Goal: Task Accomplishment & Management: Complete application form

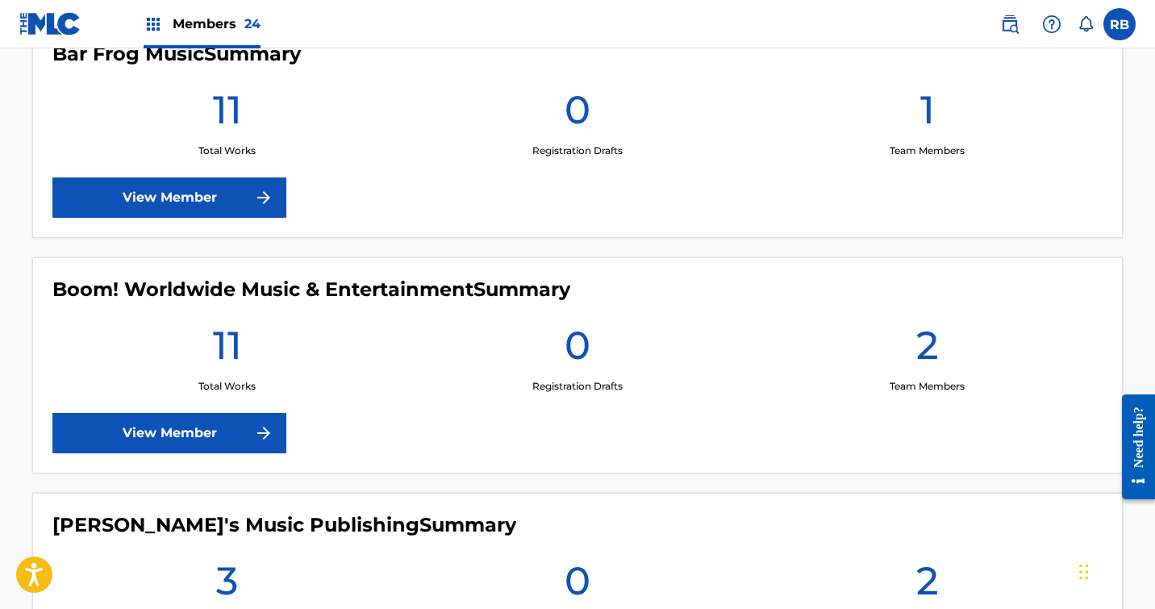
scroll to position [973, 0]
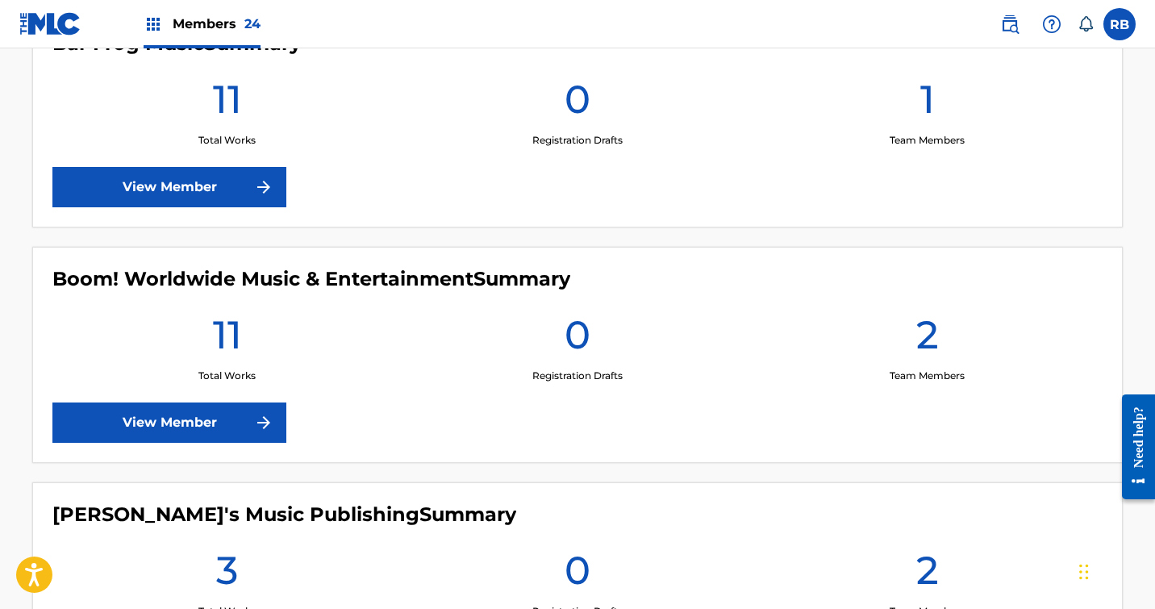
click at [172, 415] on link "View Member" at bounding box center [169, 423] width 234 height 40
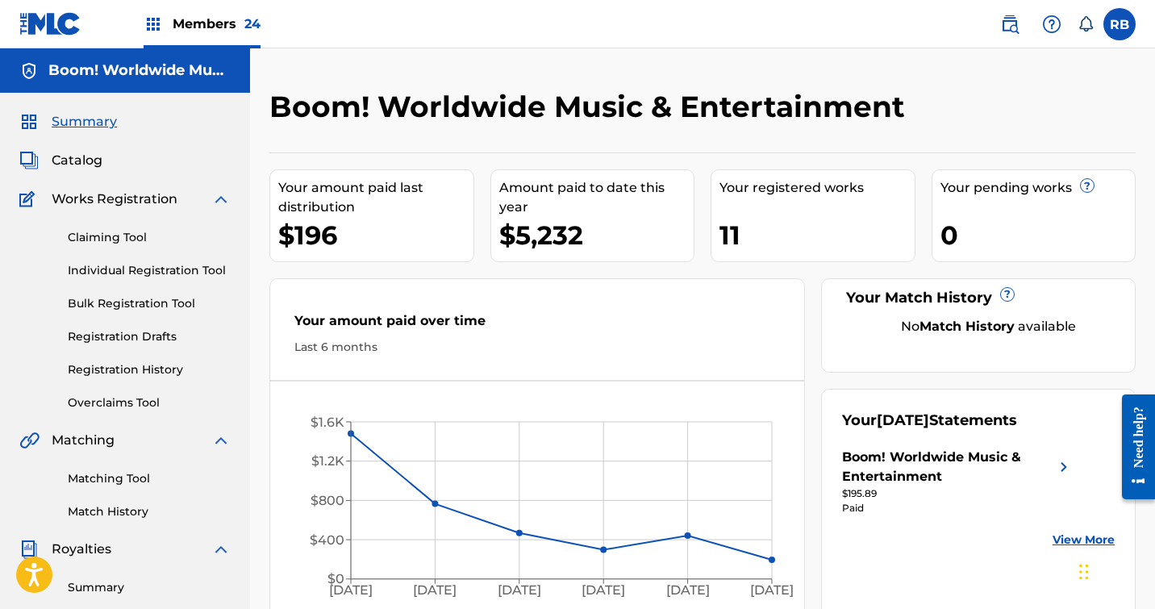
click at [135, 270] on link "Individual Registration Tool" at bounding box center [149, 270] width 163 height 17
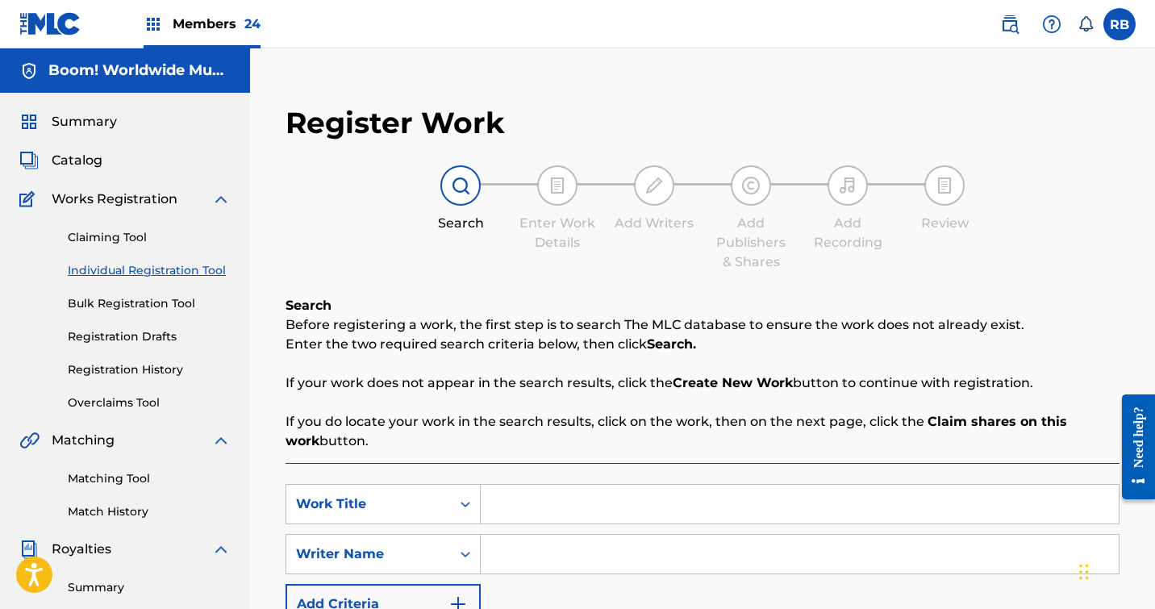
click at [546, 505] on input "Search Form" at bounding box center [800, 504] width 638 height 39
type input "BIG FAT MEATBALLS"
click at [551, 559] on input "Search Form" at bounding box center [800, 554] width 638 height 39
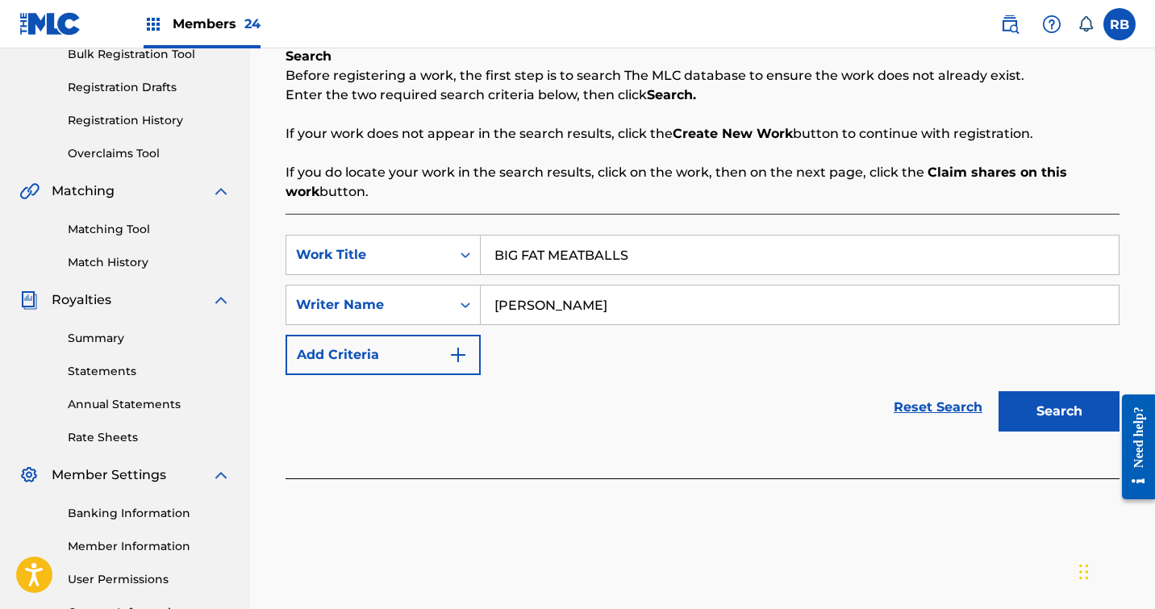
scroll to position [261, 0]
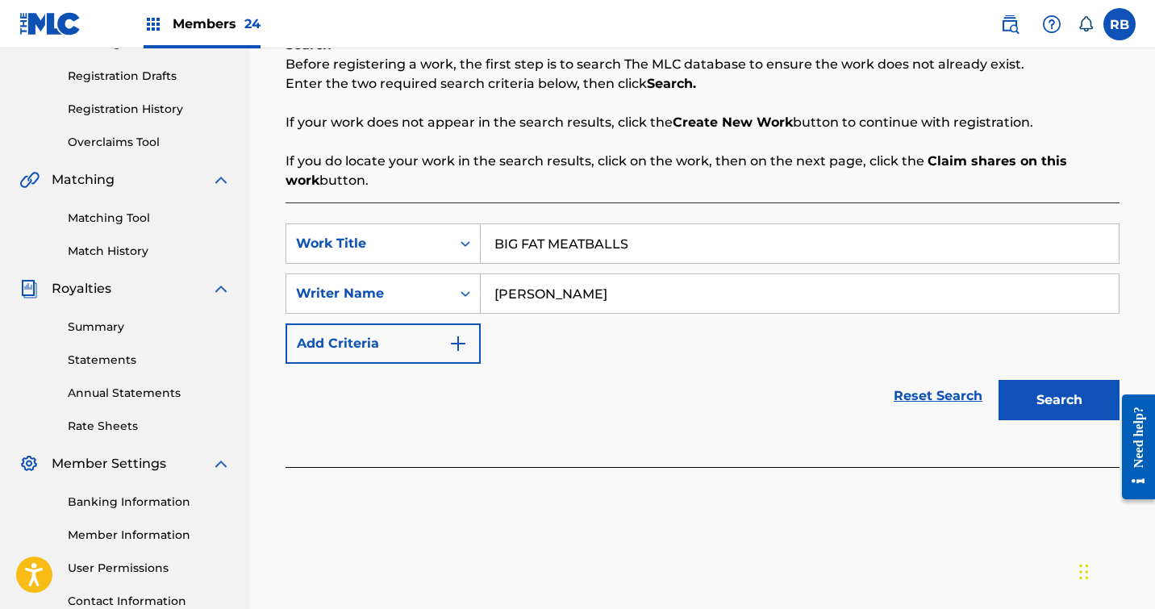
type input "Andrew Befumo"
click at [1049, 405] on button "Search" at bounding box center [1059, 400] width 121 height 40
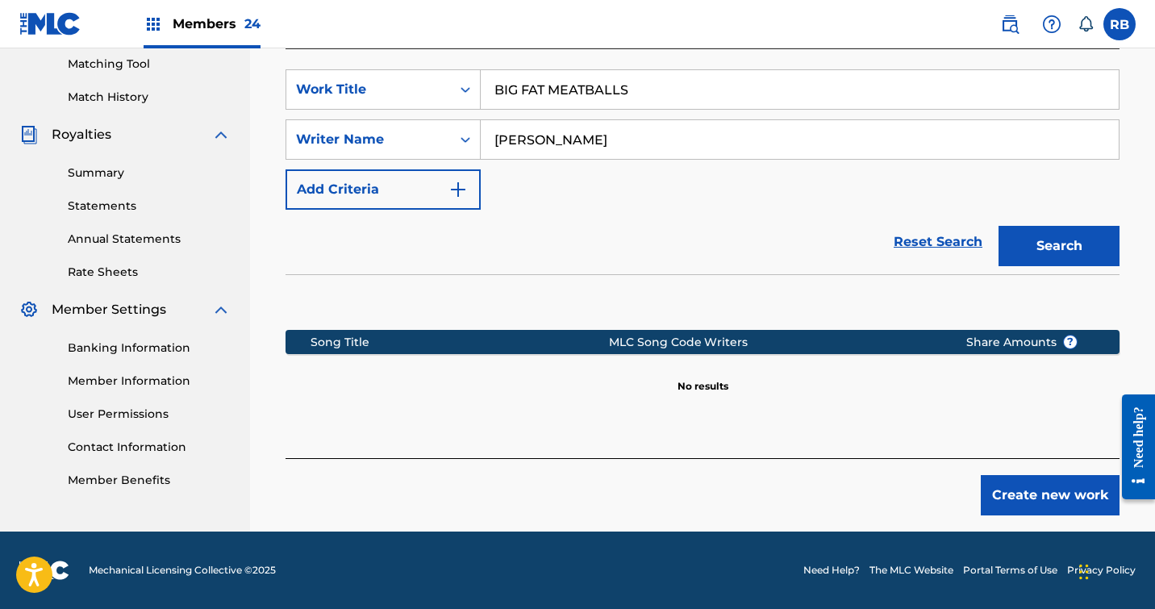
scroll to position [415, 0]
click at [1029, 494] on button "Create new work" at bounding box center [1050, 495] width 139 height 40
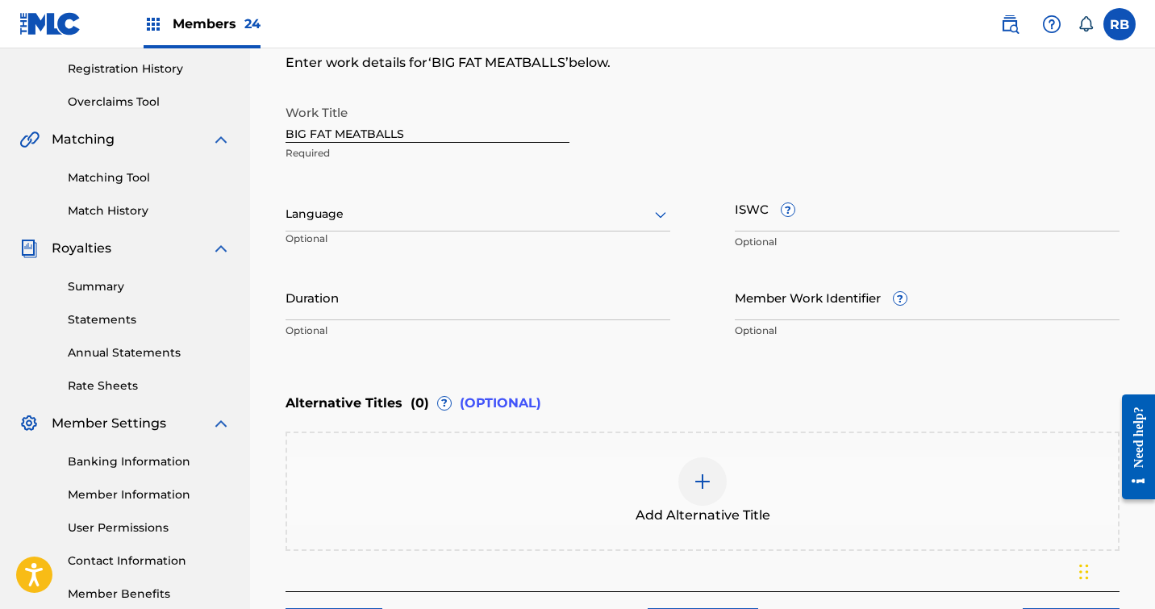
scroll to position [298, 0]
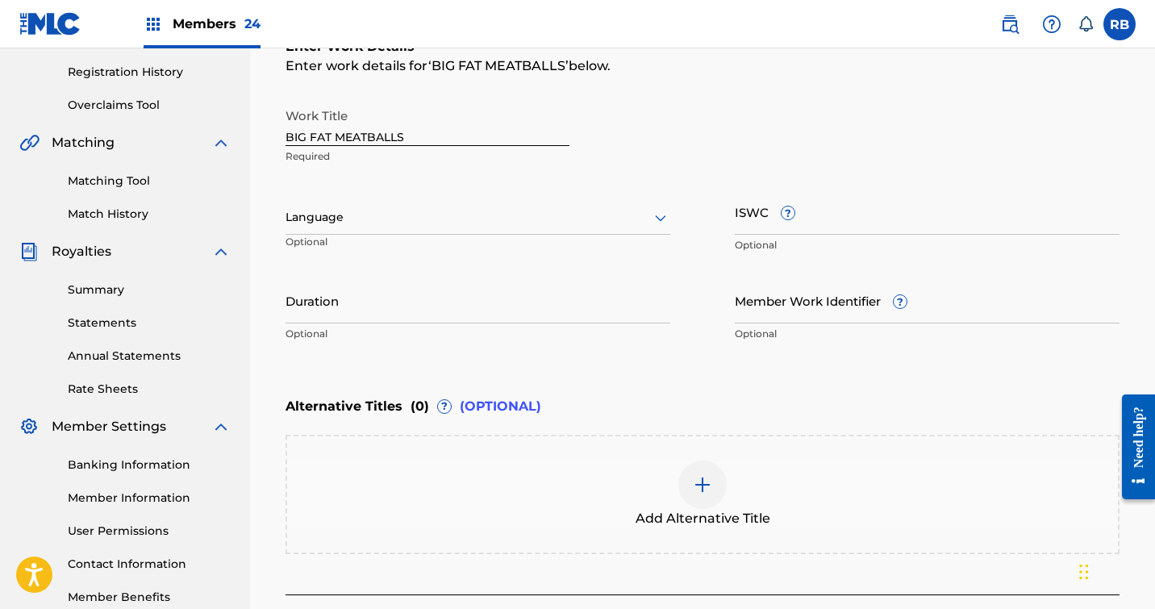
click at [403, 215] on div at bounding box center [478, 217] width 385 height 20
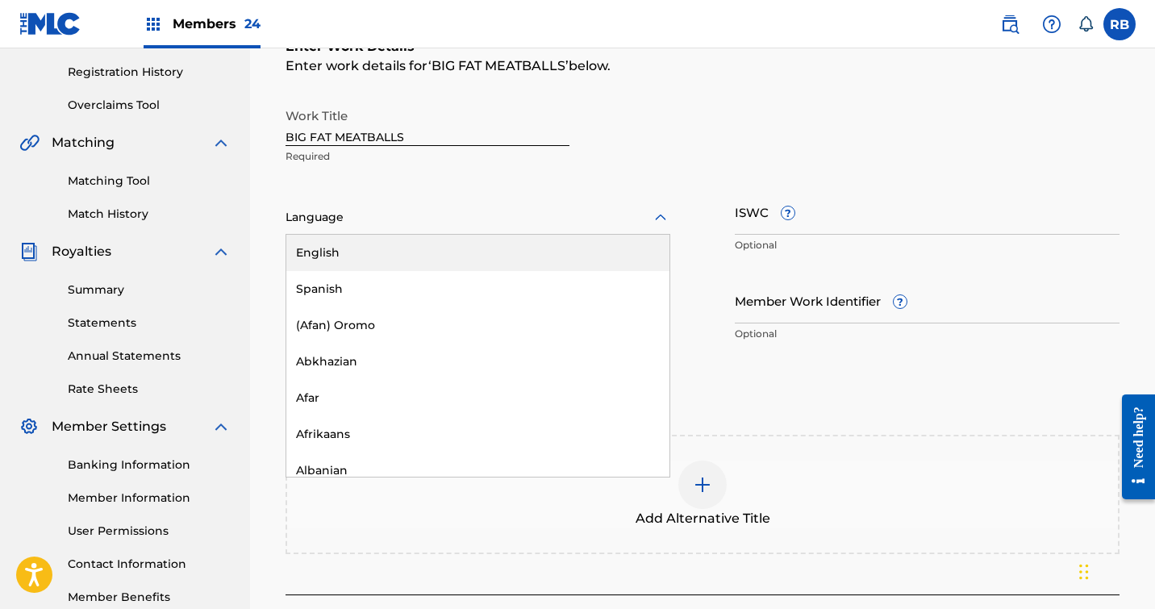
click at [366, 251] on div "English" at bounding box center [477, 253] width 383 height 36
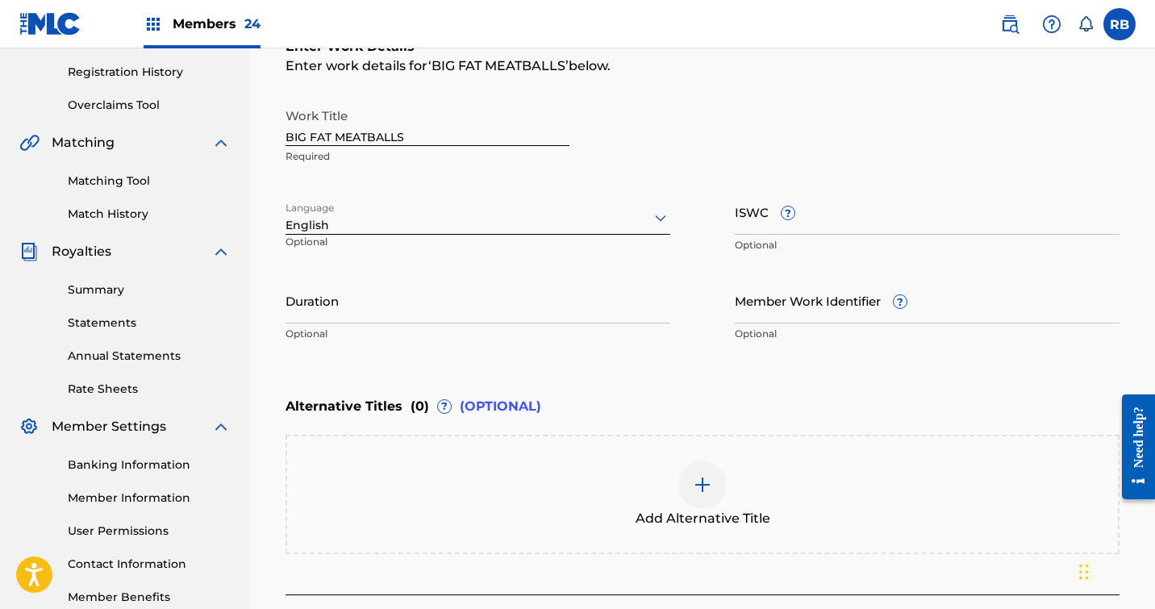
click at [362, 312] on input "Duration" at bounding box center [478, 300] width 385 height 46
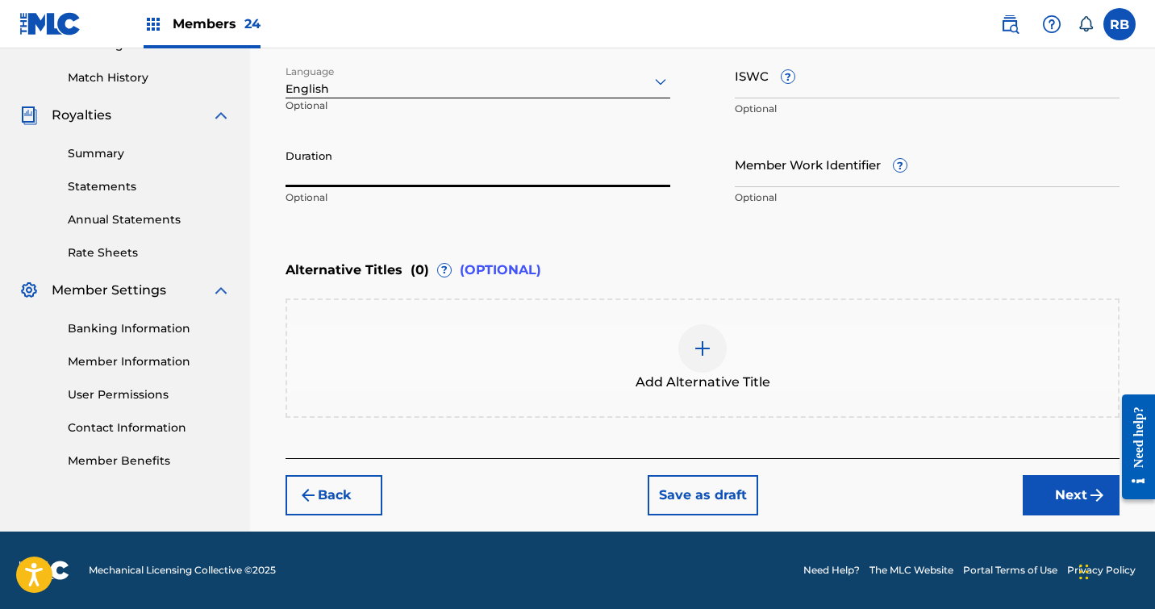
scroll to position [434, 0]
click at [1057, 500] on button "Next" at bounding box center [1071, 495] width 97 height 40
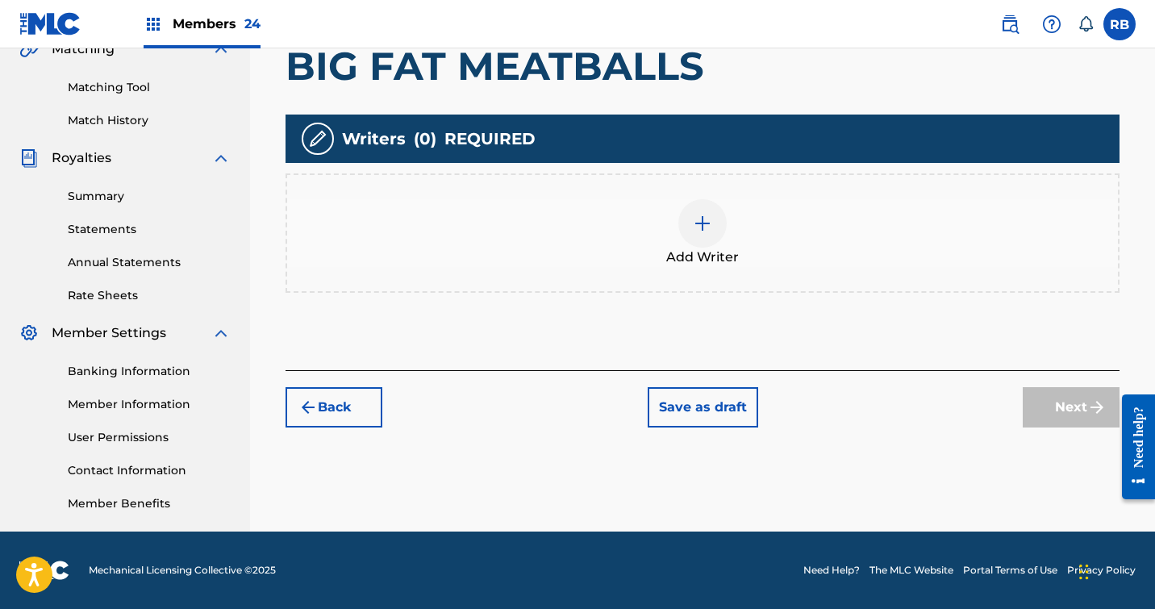
click at [703, 219] on img at bounding box center [702, 223] width 19 height 19
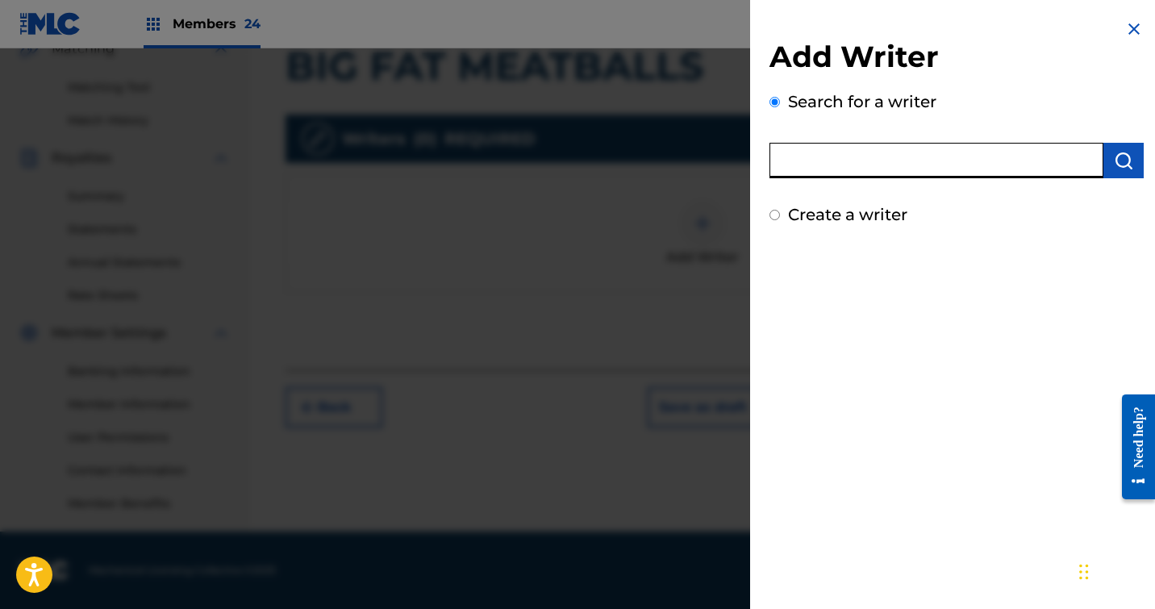
click at [821, 159] on input "text" at bounding box center [937, 160] width 334 height 35
type input "Andrew Befumo"
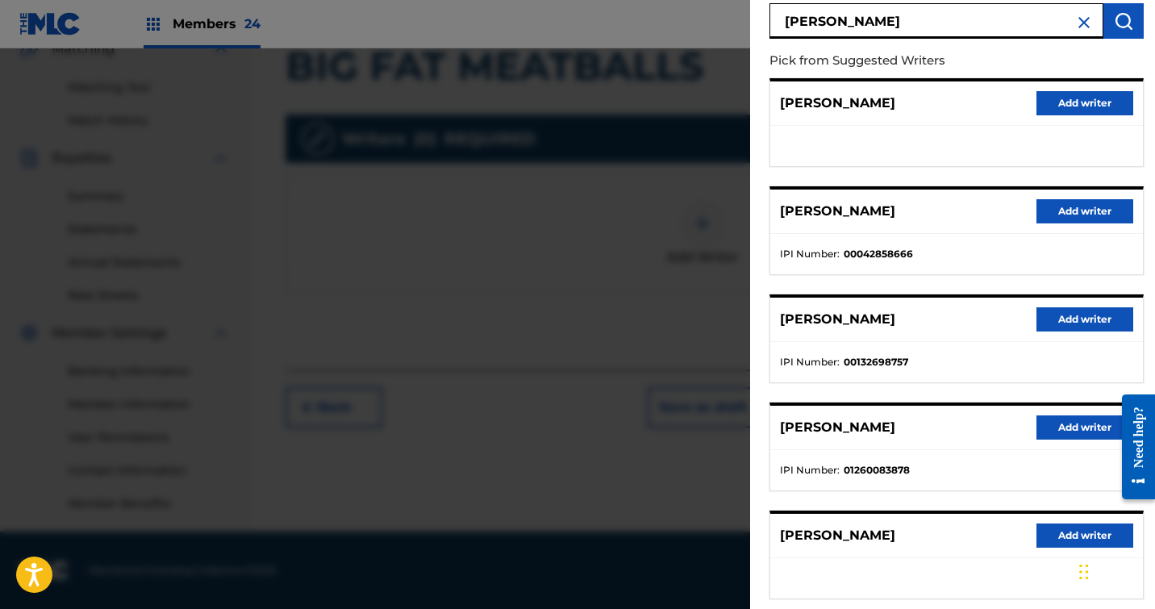
scroll to position [151, 0]
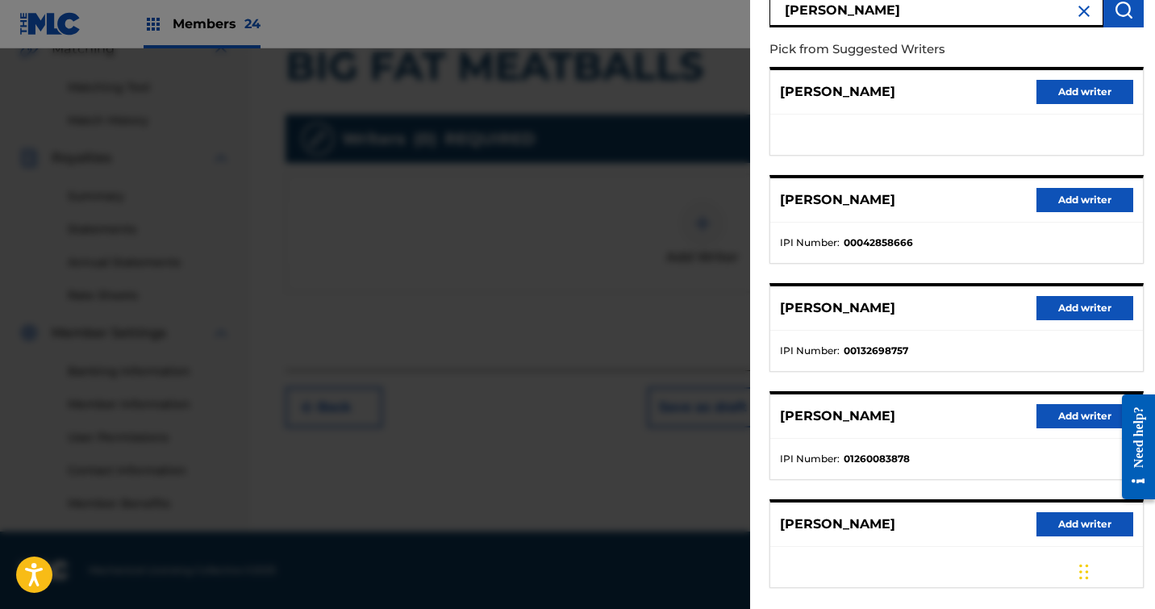
click at [1059, 422] on button "Add writer" at bounding box center [1085, 416] width 97 height 24
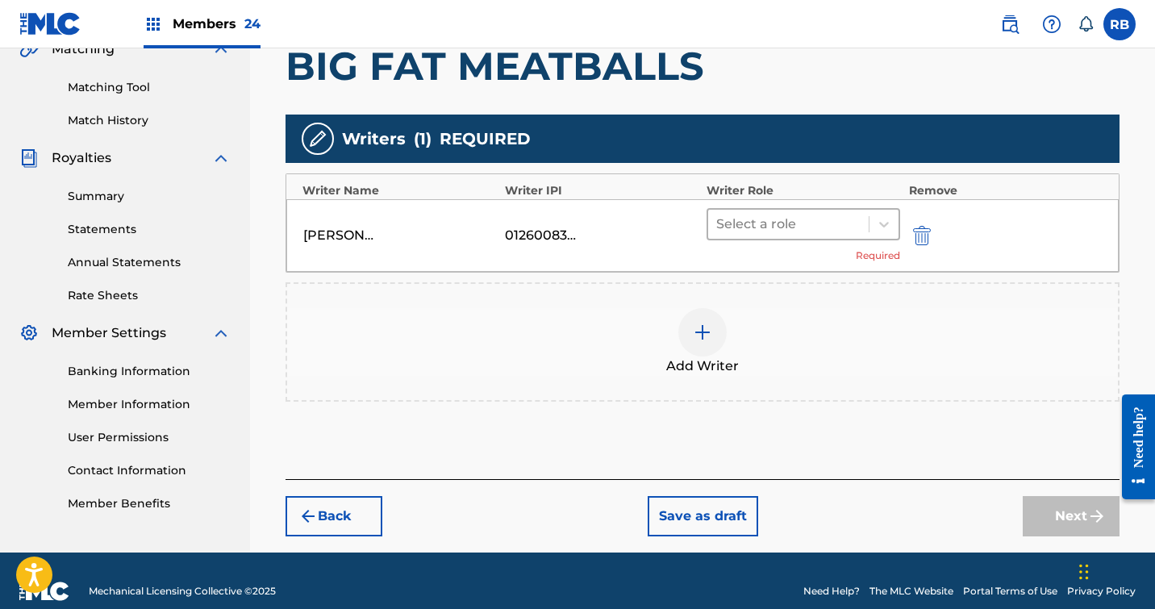
click at [861, 219] on div "Select a role" at bounding box center [788, 224] width 161 height 29
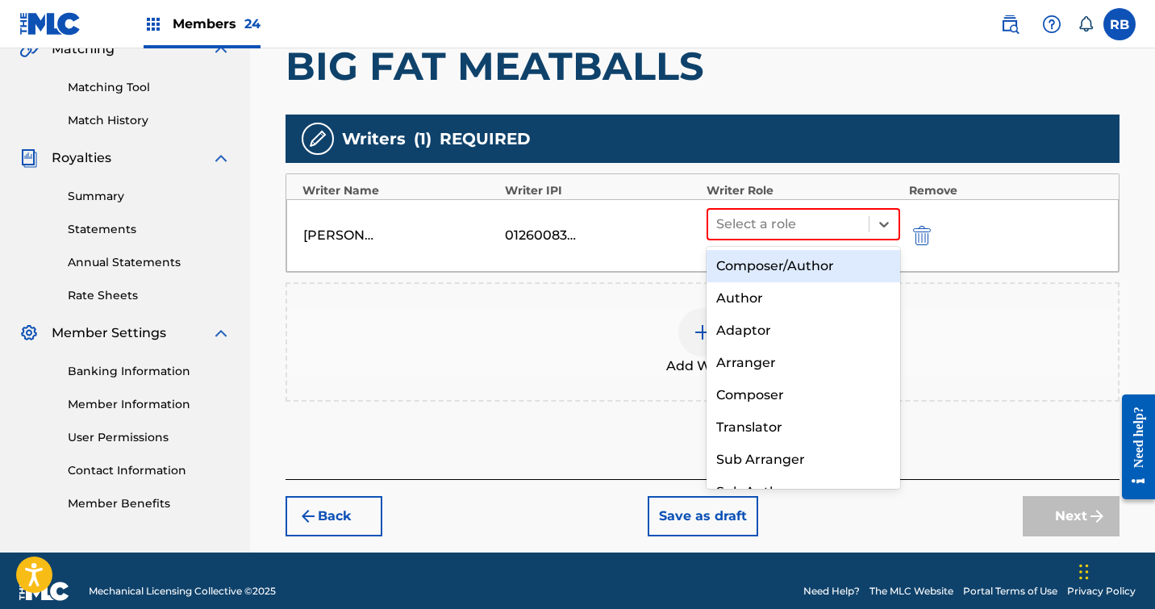
click at [817, 265] on div "Composer/Author" at bounding box center [804, 266] width 194 height 32
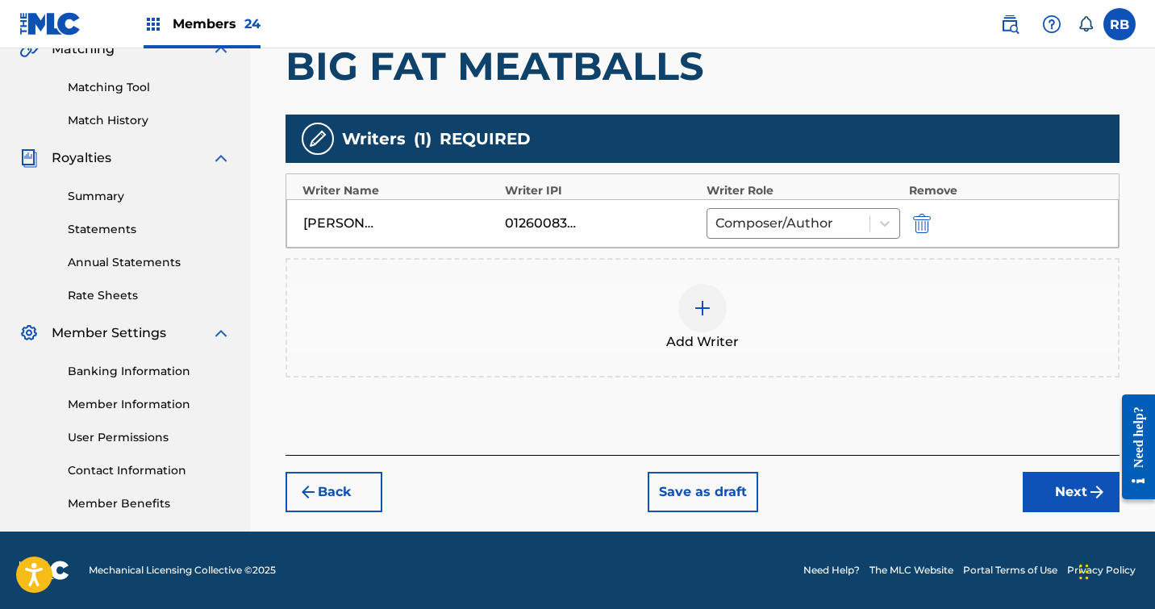
click at [706, 307] on img at bounding box center [702, 307] width 19 height 19
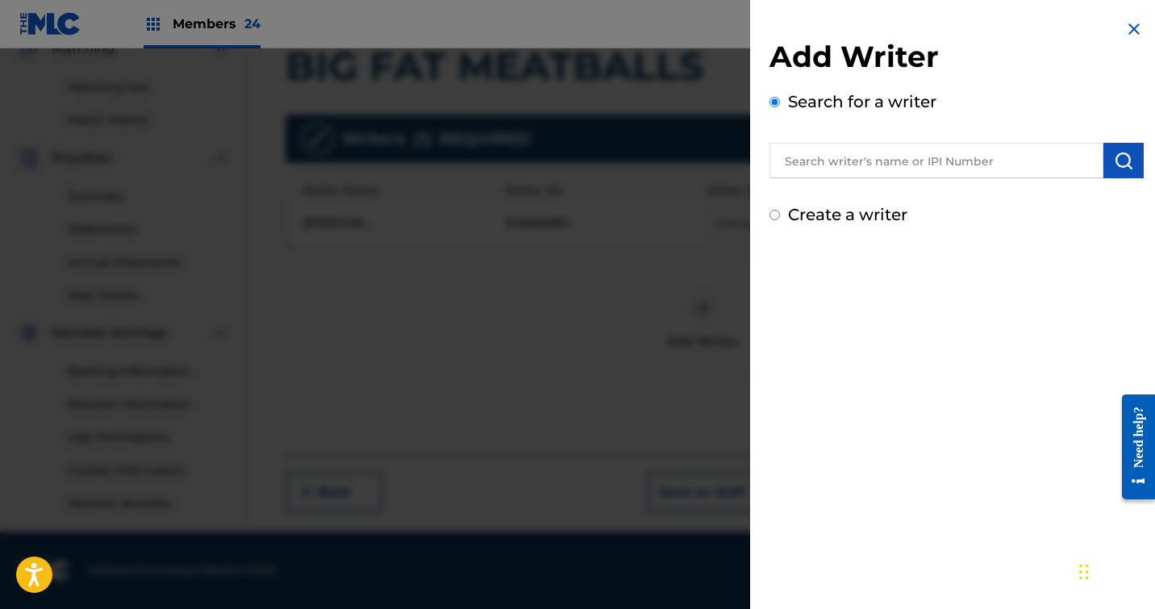
click at [800, 161] on input "text" at bounding box center [937, 160] width 334 height 35
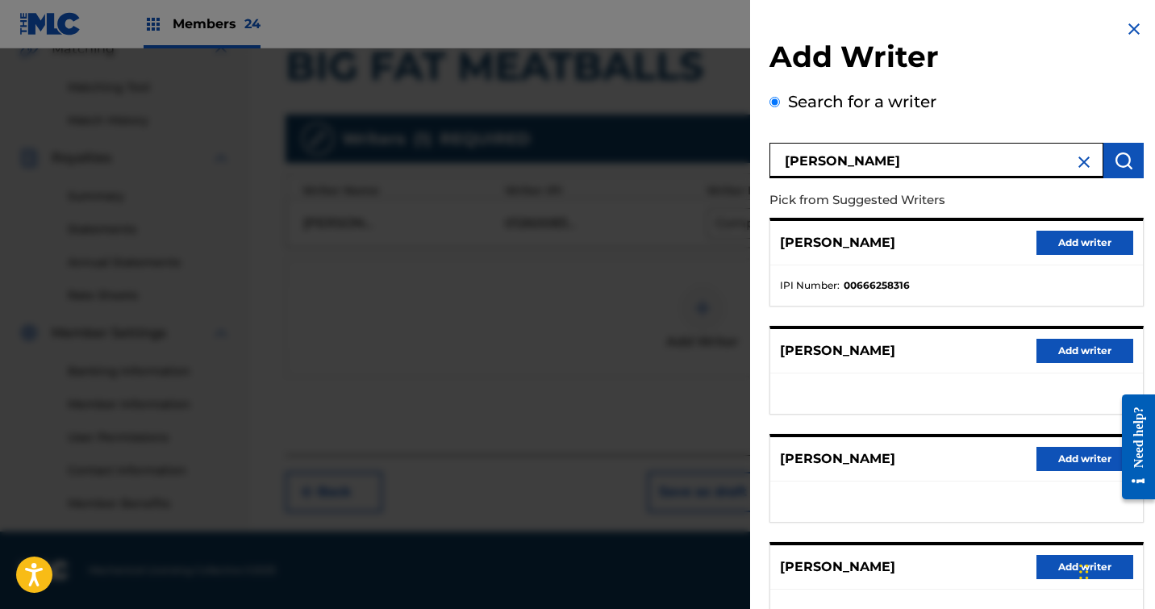
type input "John j Harvey"
click at [1072, 245] on button "Add writer" at bounding box center [1085, 243] width 97 height 24
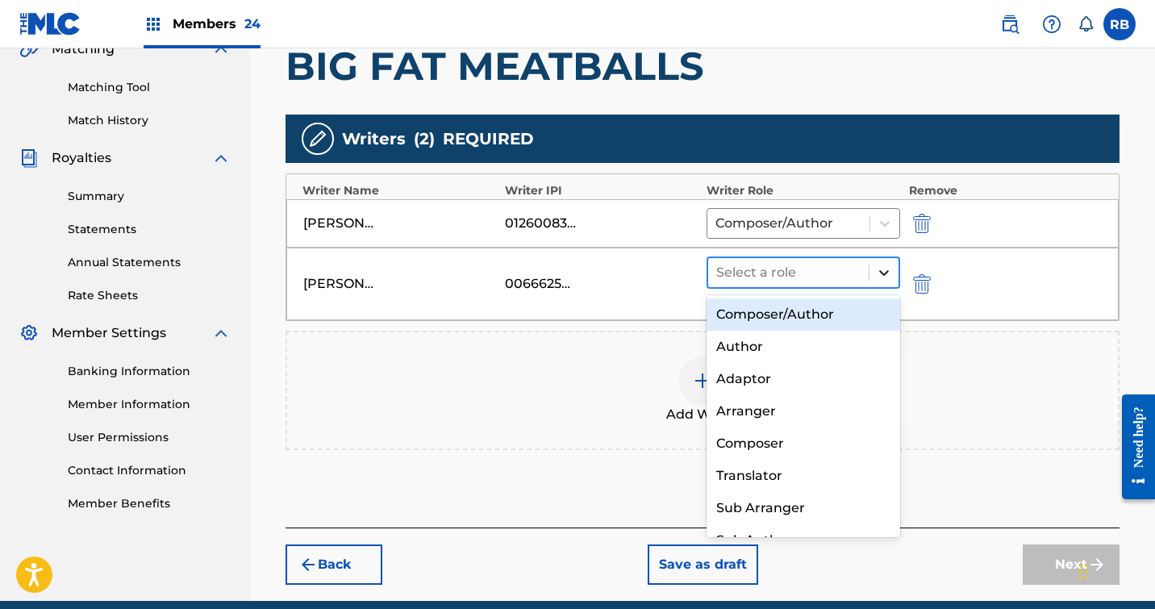
click at [887, 269] on icon at bounding box center [884, 273] width 16 height 16
click at [848, 311] on div "Composer/Author" at bounding box center [804, 314] width 194 height 32
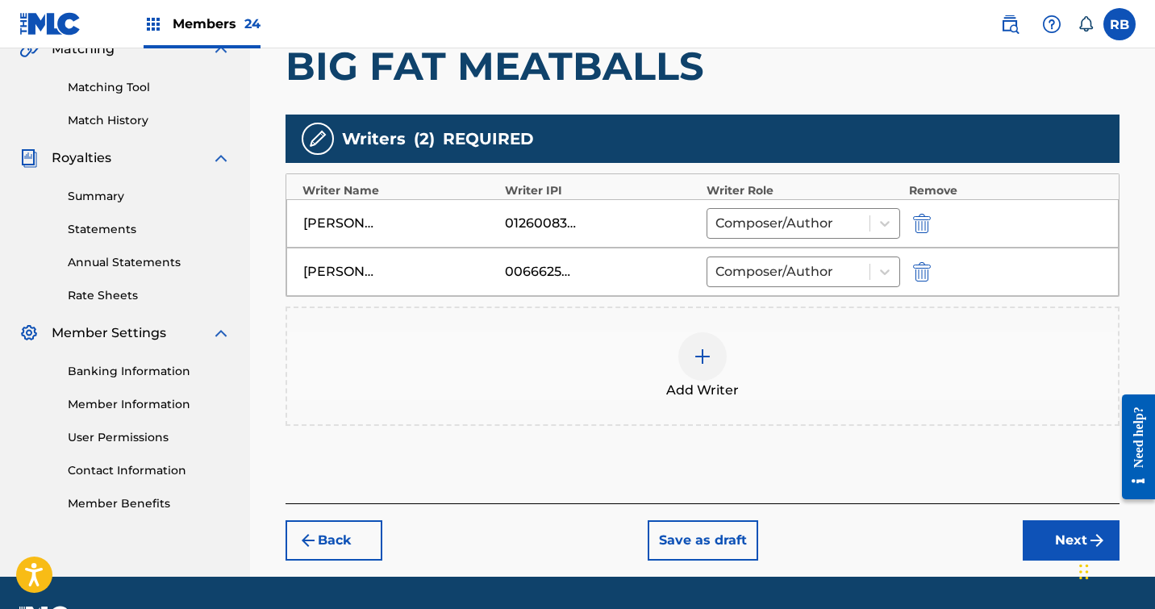
click at [1053, 532] on button "Next" at bounding box center [1071, 540] width 97 height 40
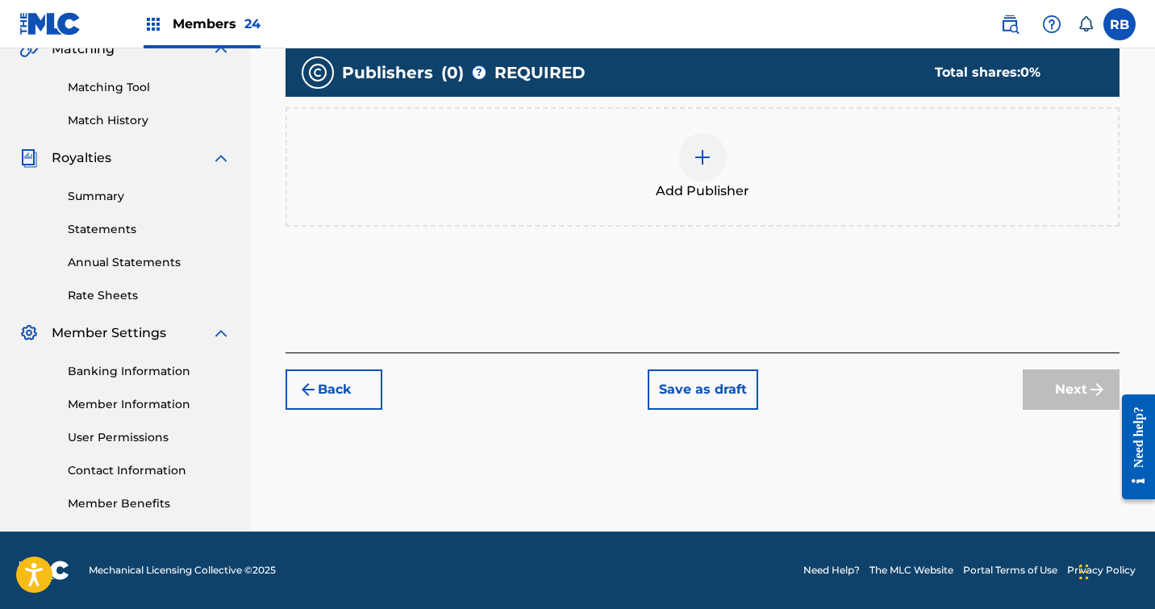
scroll to position [73, 0]
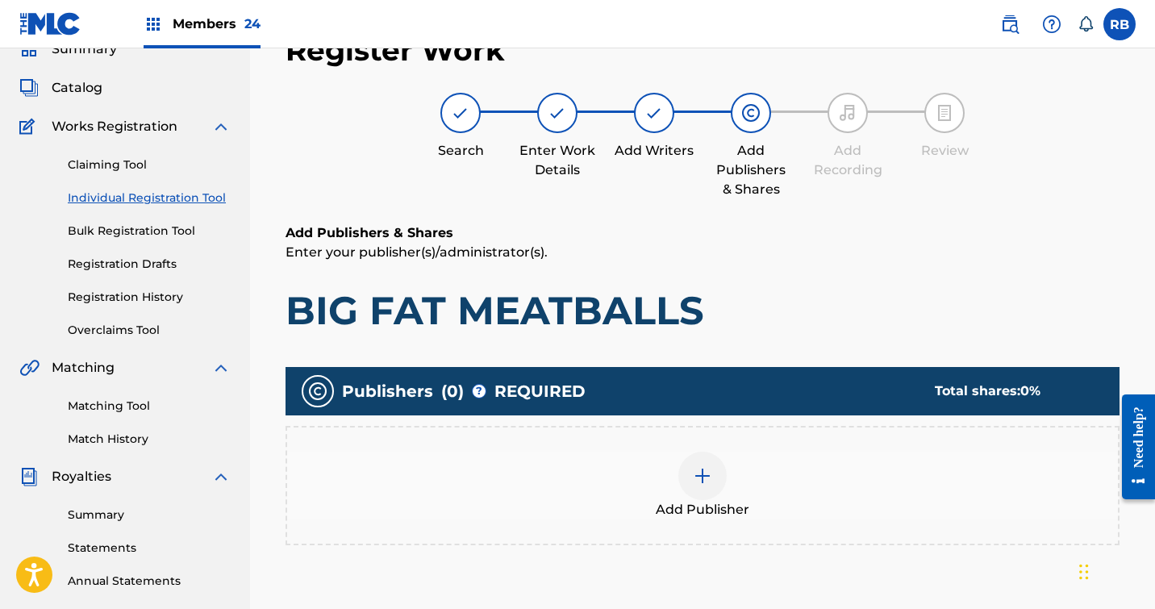
click at [707, 470] on img at bounding box center [702, 475] width 19 height 19
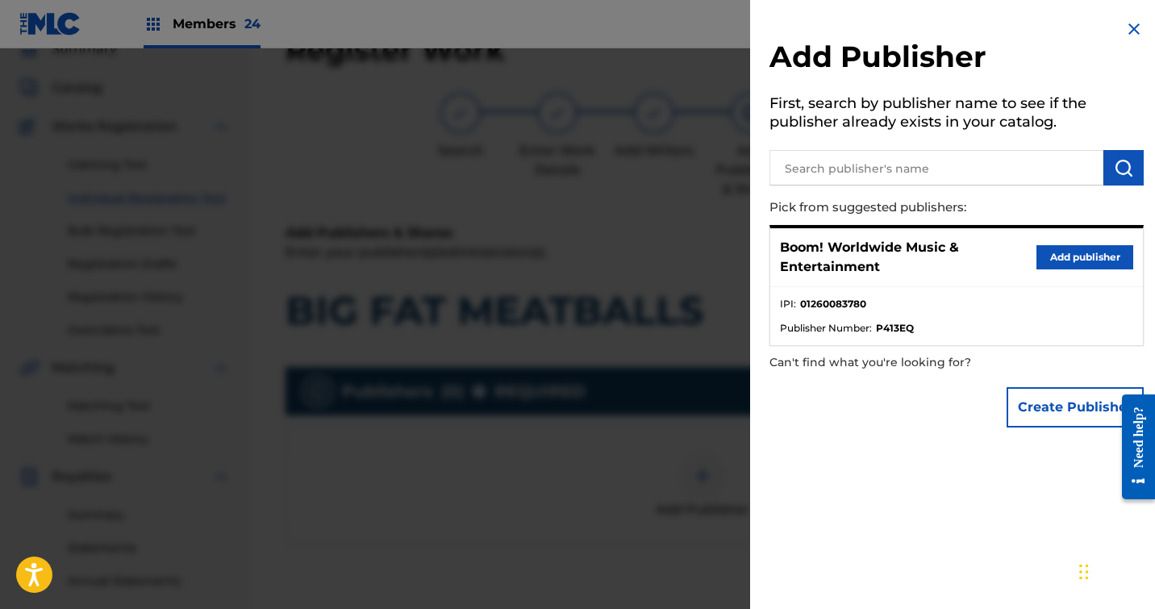
click at [1062, 253] on button "Add publisher" at bounding box center [1085, 257] width 97 height 24
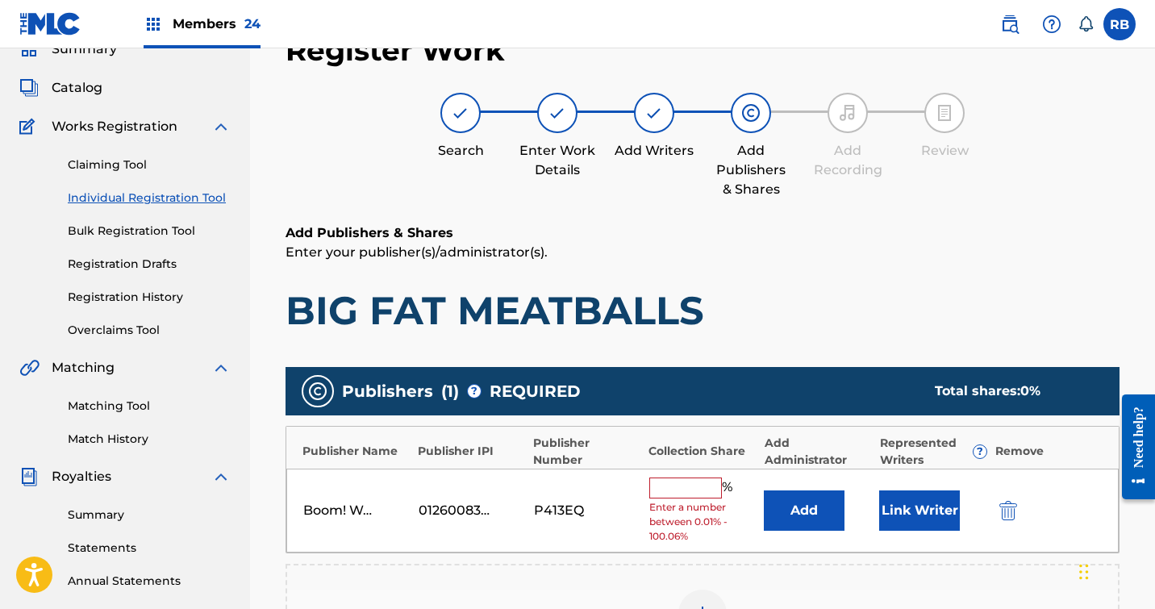
click at [690, 486] on input "text" at bounding box center [685, 488] width 73 height 21
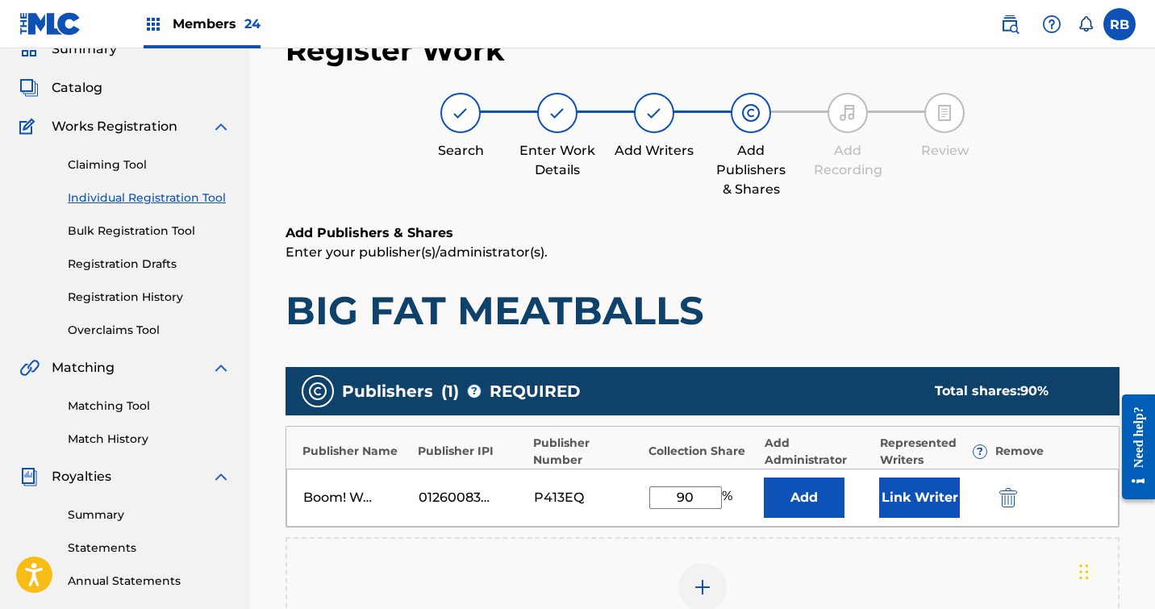
type input "90"
click at [932, 484] on button "Link Writer" at bounding box center [919, 498] width 81 height 40
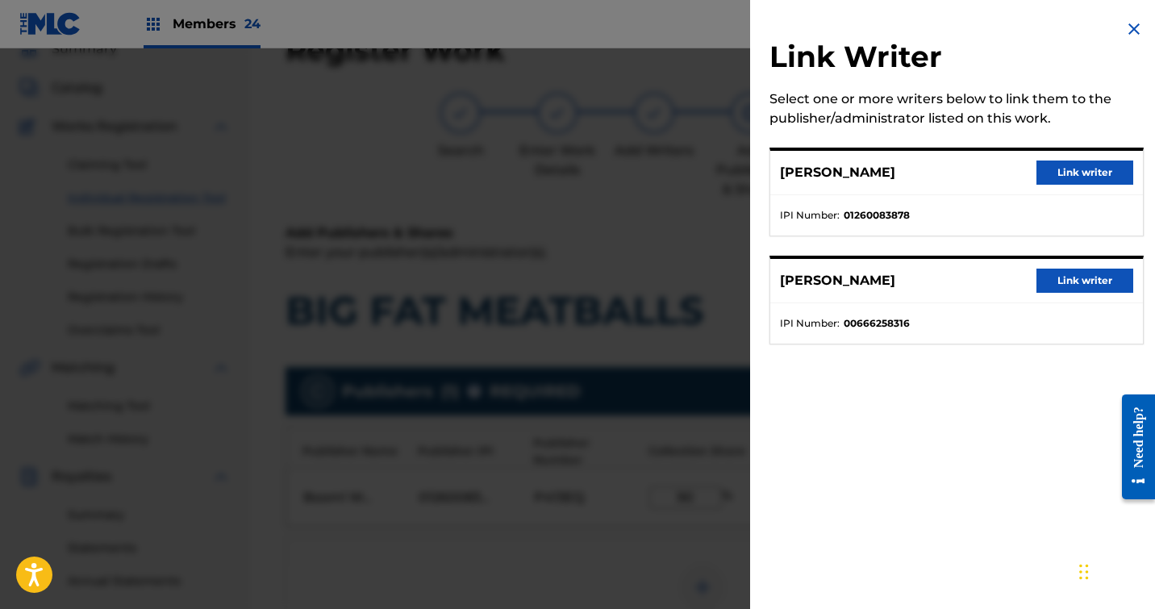
click at [1071, 172] on button "Link writer" at bounding box center [1085, 173] width 97 height 24
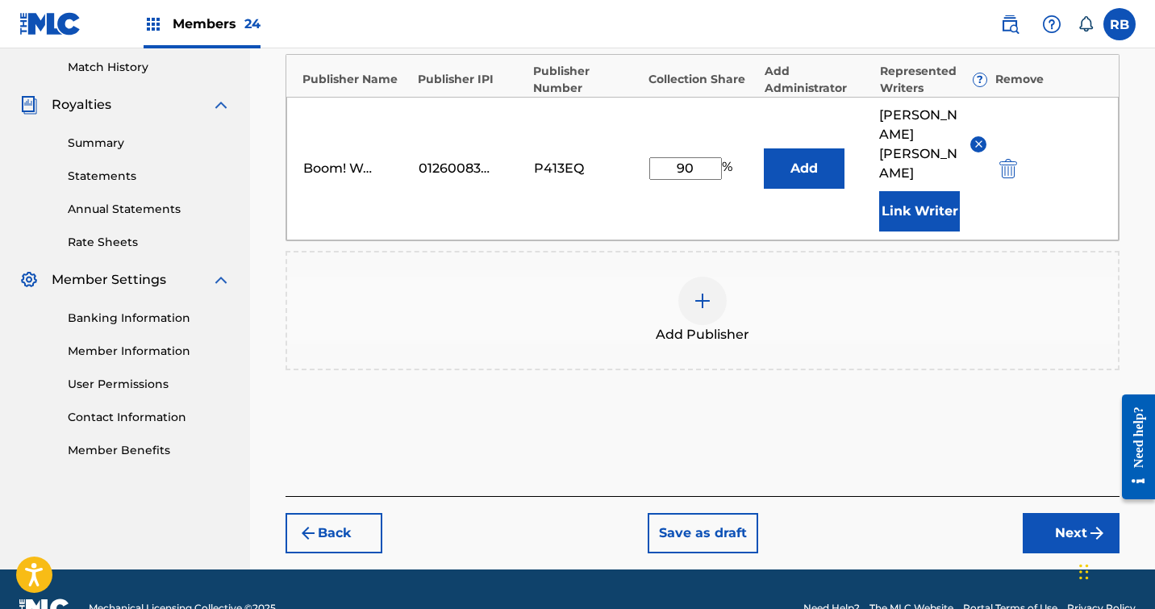
scroll to position [444, 0]
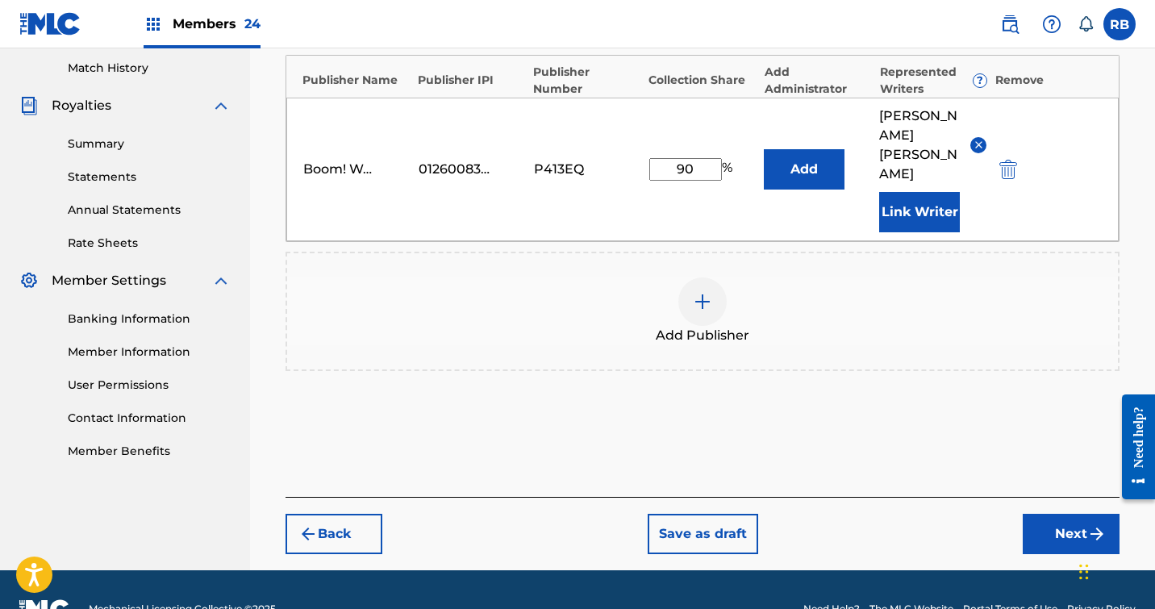
click at [1064, 514] on button "Next" at bounding box center [1071, 534] width 97 height 40
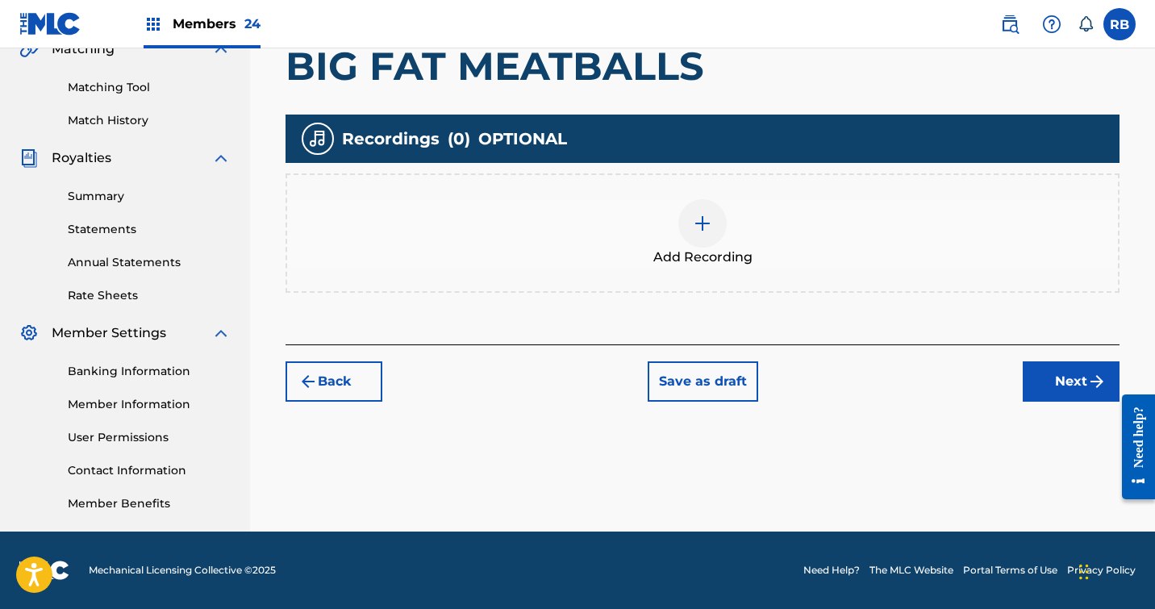
scroll to position [391, 0]
click at [703, 216] on img at bounding box center [702, 223] width 19 height 19
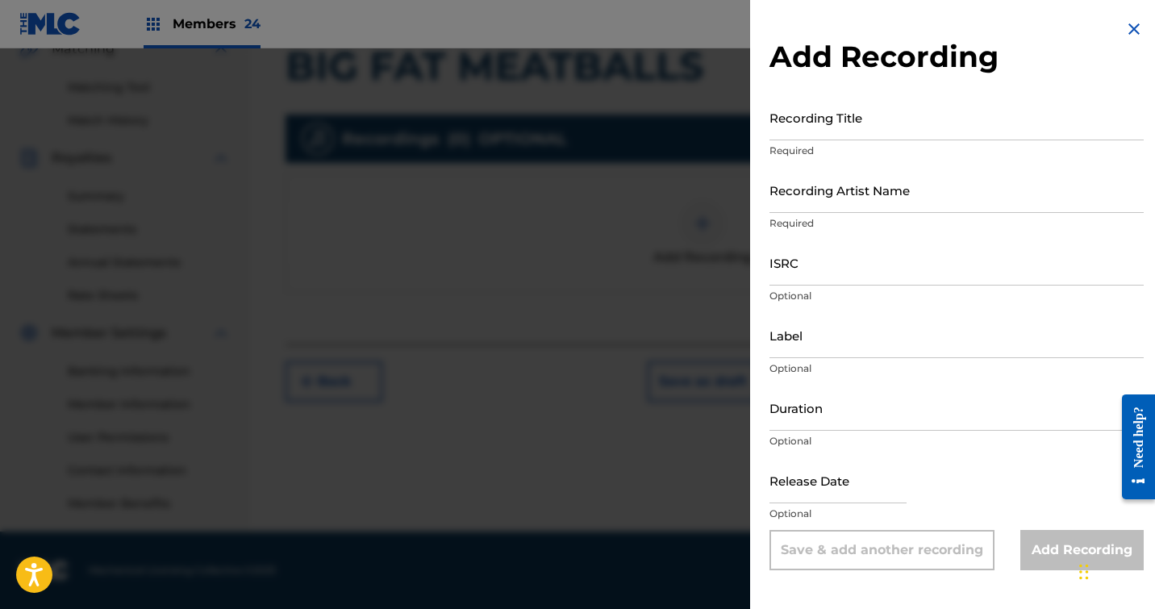
click at [810, 132] on input "Recording Title" at bounding box center [957, 117] width 374 height 46
type input "BIG FAT MEATBALLS"
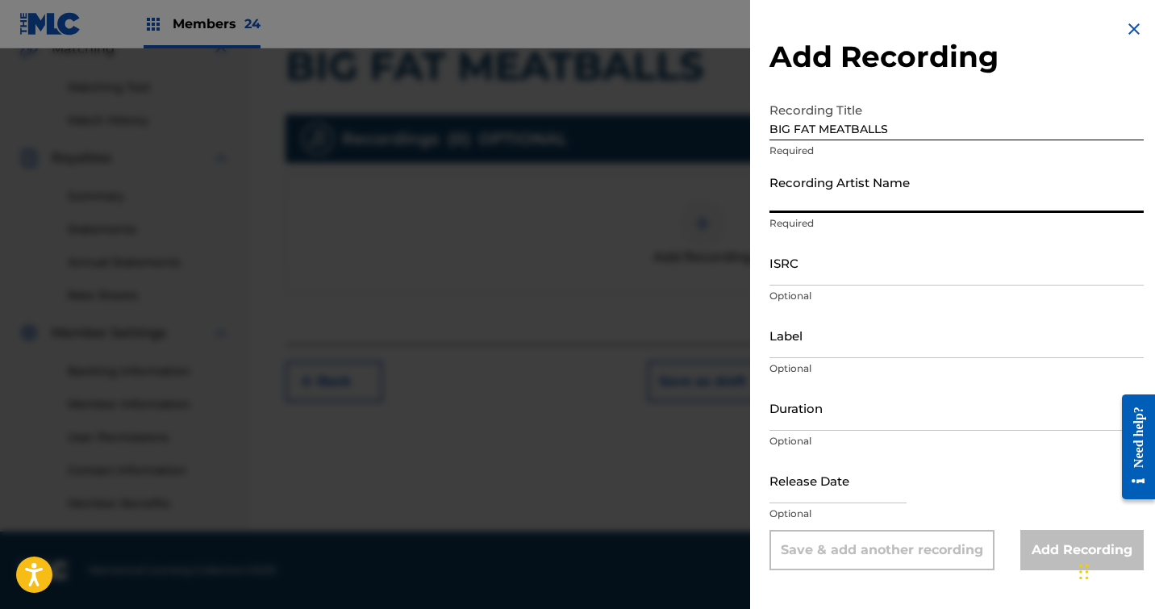
click at [810, 206] on input "Recording Artist Name" at bounding box center [957, 190] width 374 height 46
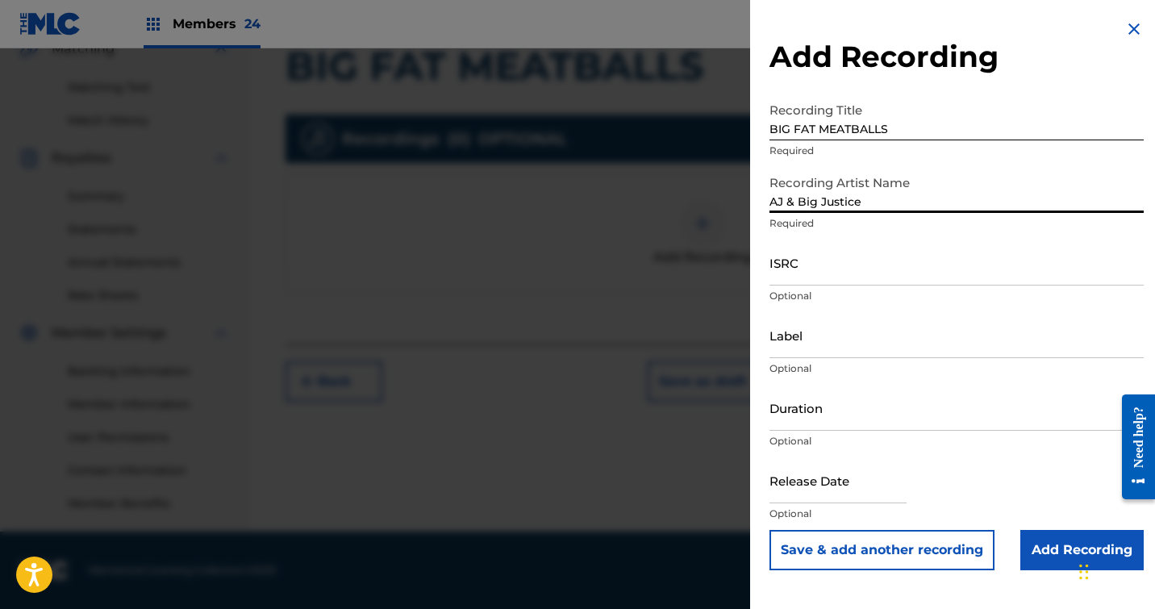
type input "AJ & Big Justice"
click at [814, 281] on input "ISRC" at bounding box center [957, 263] width 374 height 46
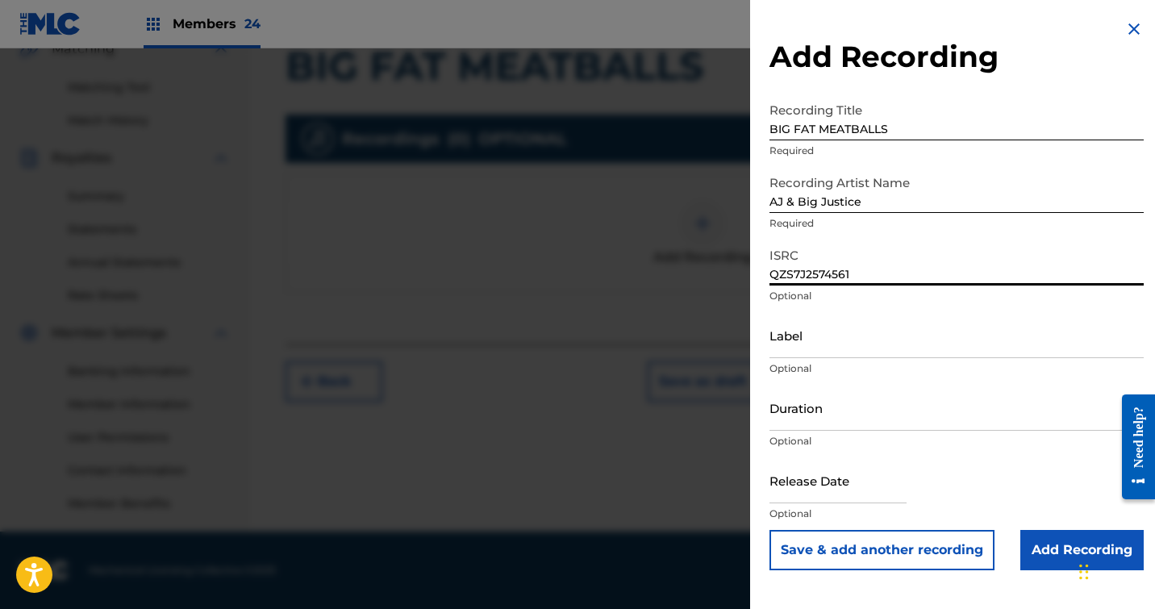
type input "QZS7J2574561"
click at [831, 493] on input "text" at bounding box center [838, 480] width 137 height 46
select select "7"
select select "2025"
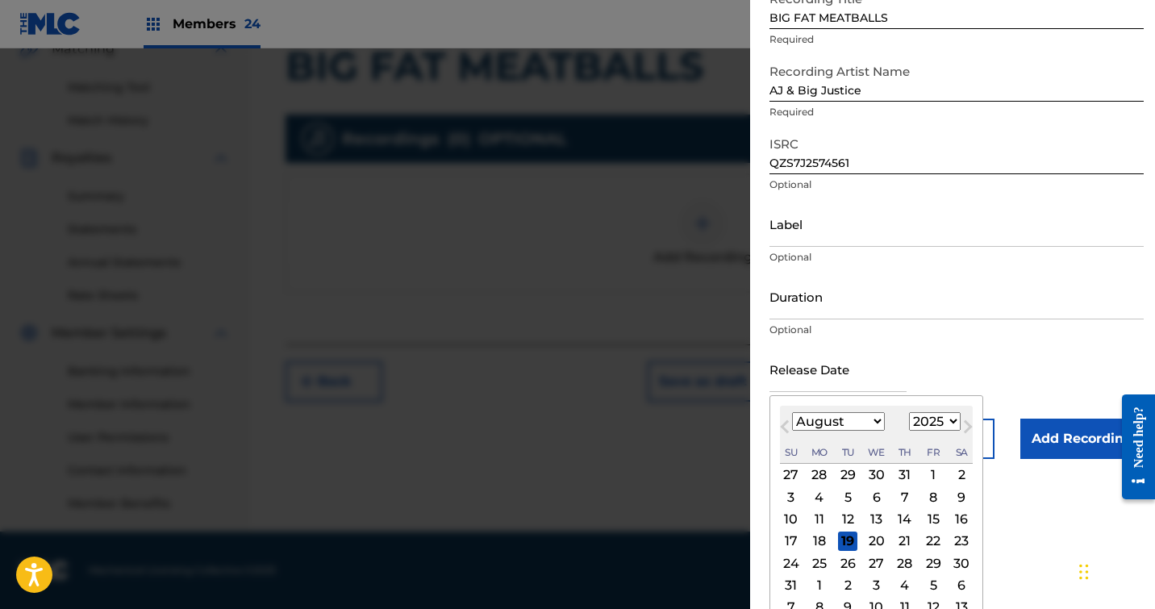
scroll to position [121, 0]
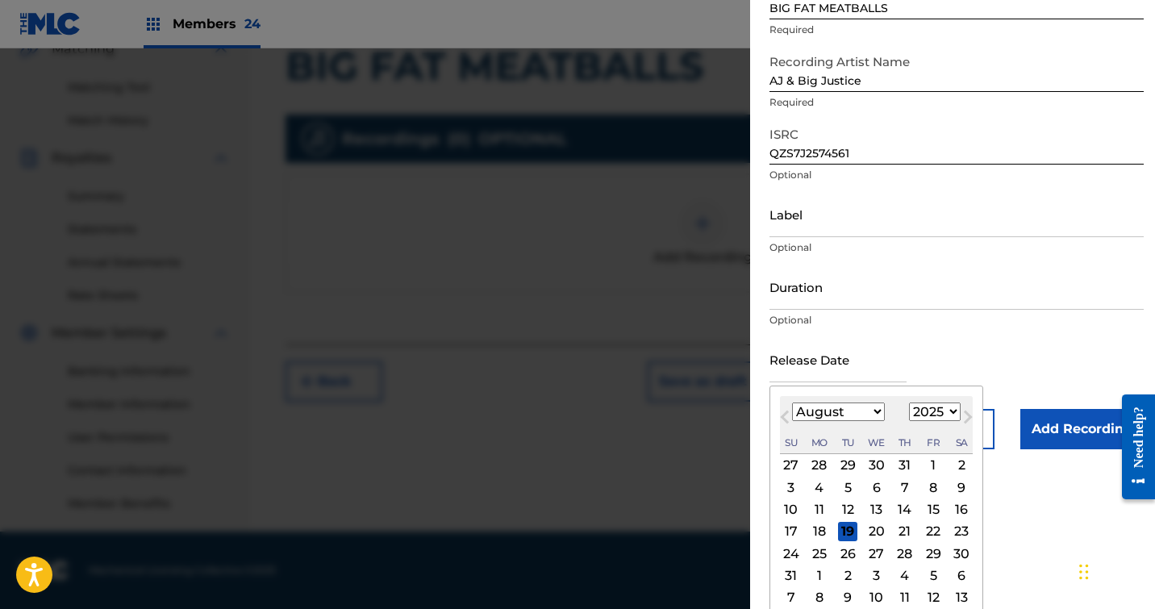
click at [816, 535] on div "18" at bounding box center [819, 531] width 19 height 19
type input "August 18 2025"
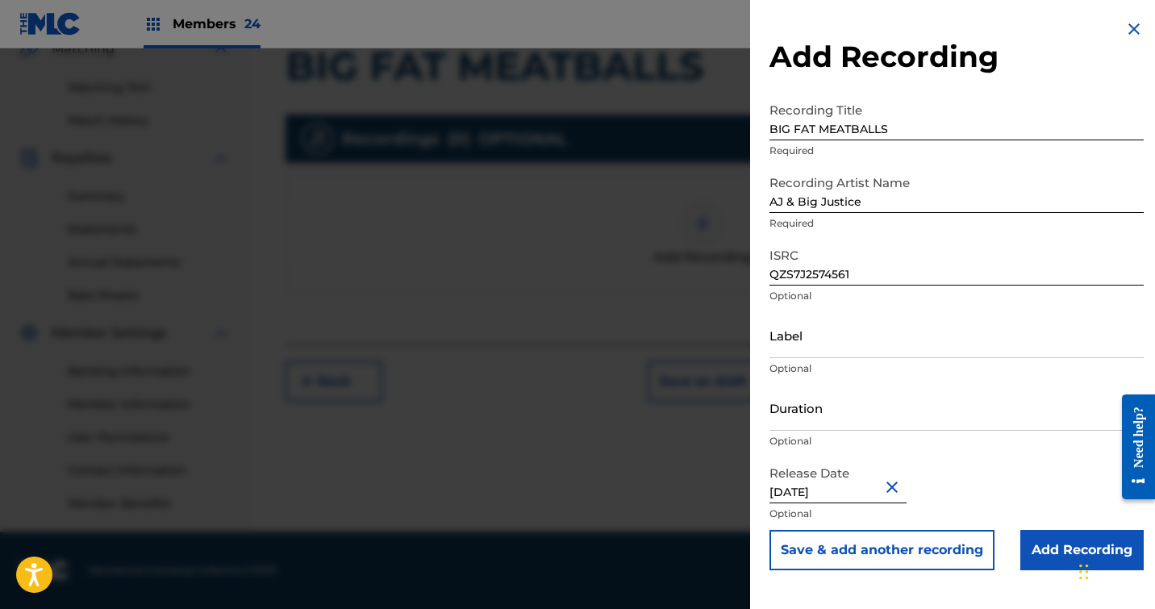
click at [1066, 555] on input "Add Recording" at bounding box center [1081, 550] width 123 height 40
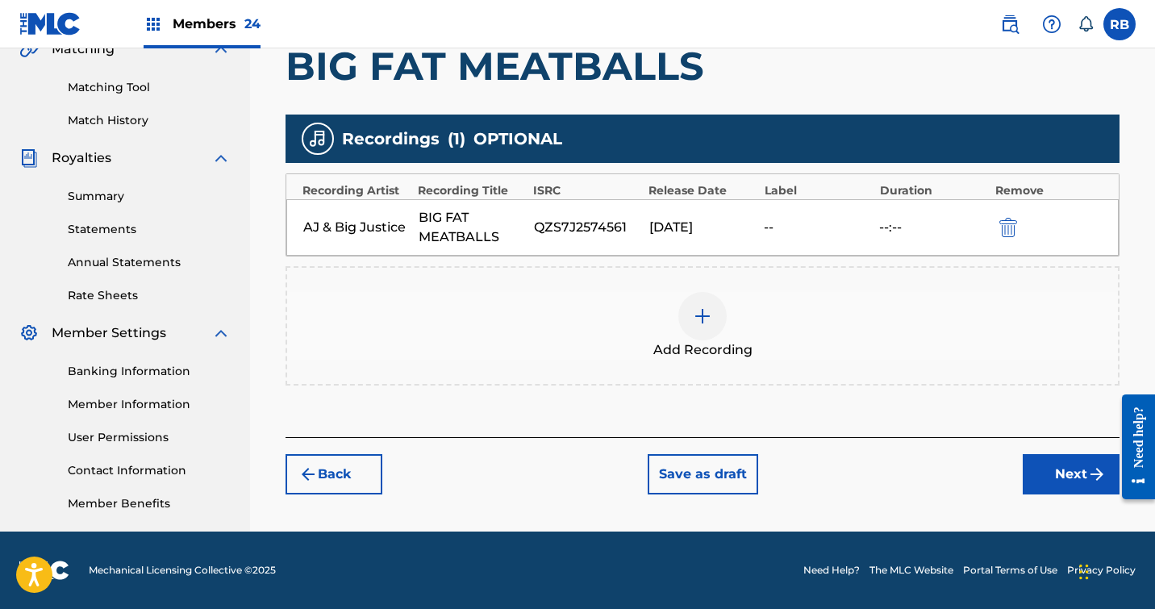
click at [1066, 473] on button "Next" at bounding box center [1071, 474] width 97 height 40
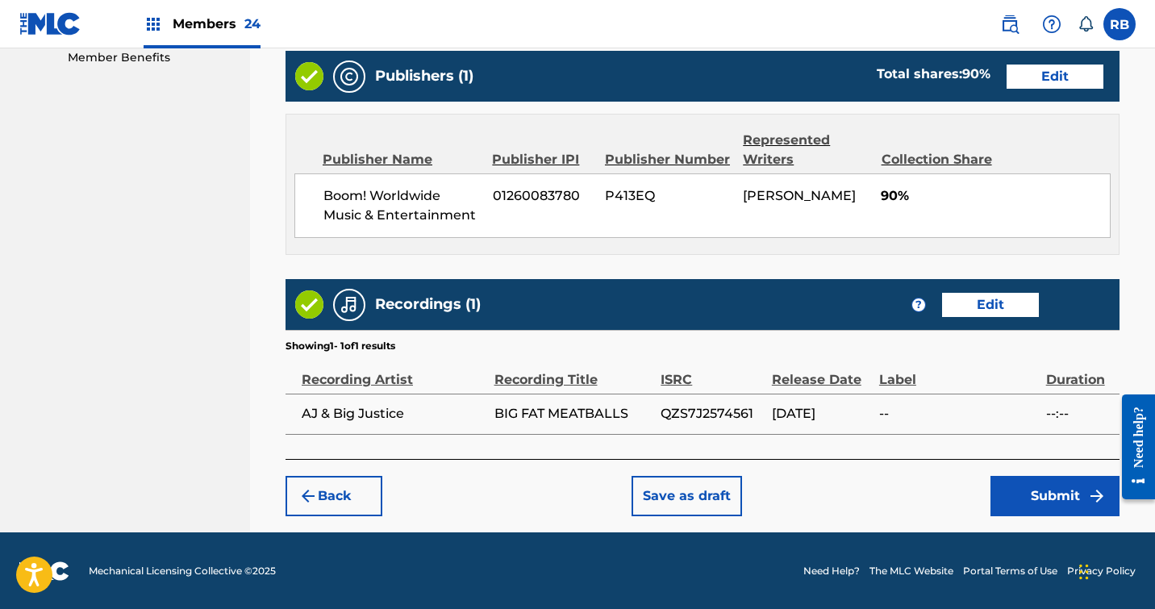
scroll to position [836, 0]
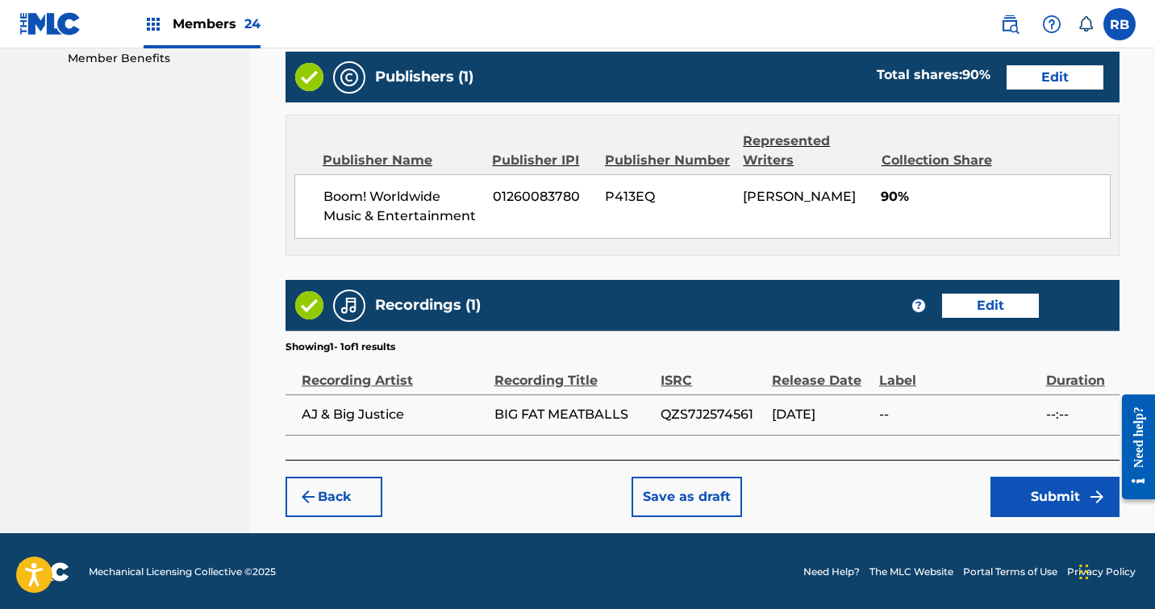
click at [1047, 496] on button "Submit" at bounding box center [1055, 497] width 129 height 40
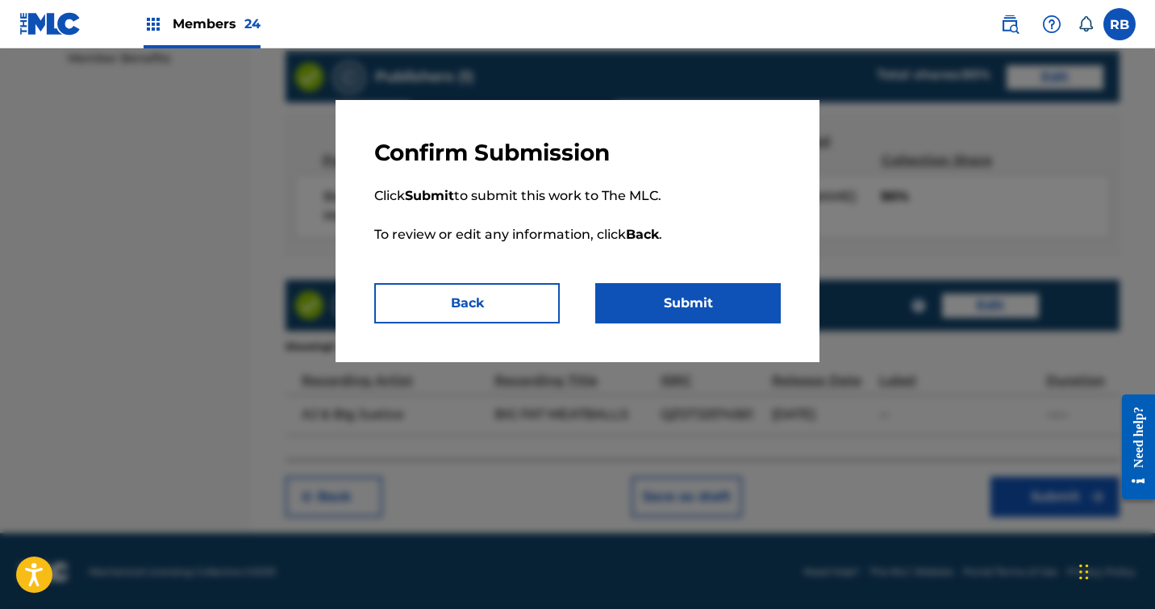
click at [683, 307] on button "Submit" at bounding box center [688, 303] width 186 height 40
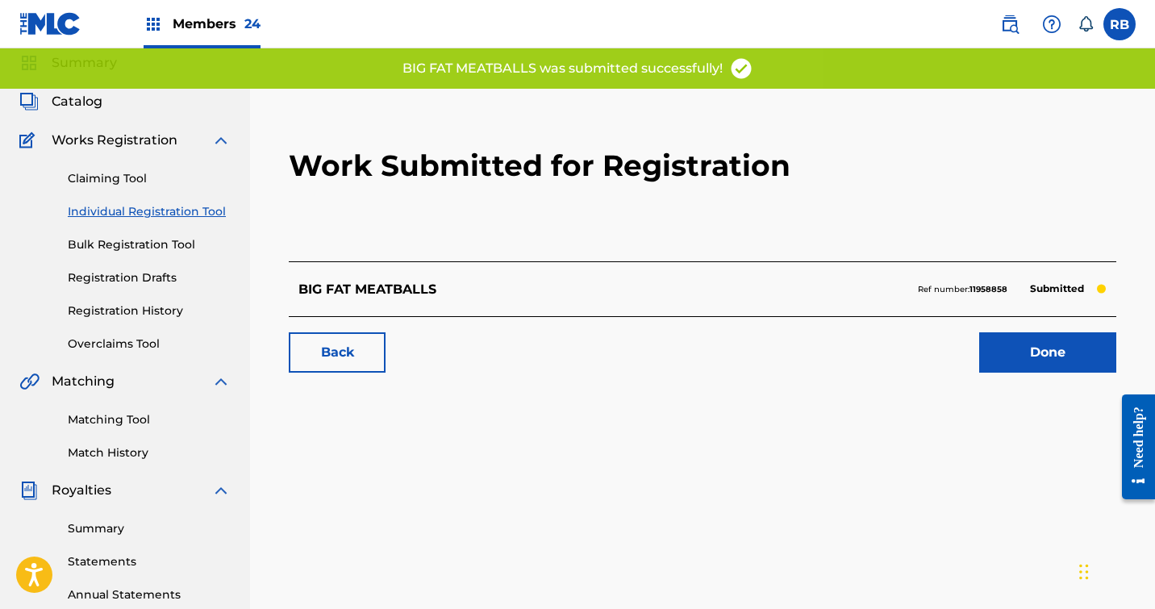
scroll to position [60, 0]
